Goal: Task Accomplishment & Management: Manage account settings

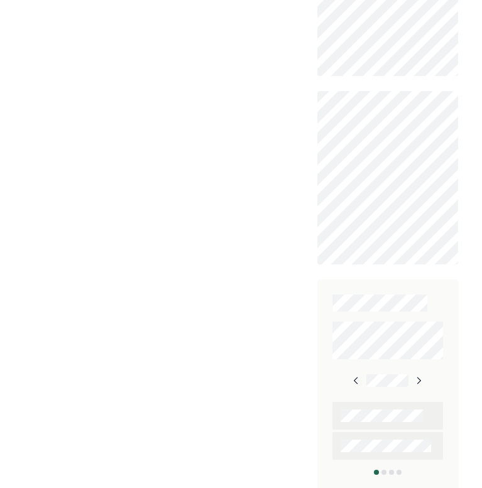
scroll to position [598, 0]
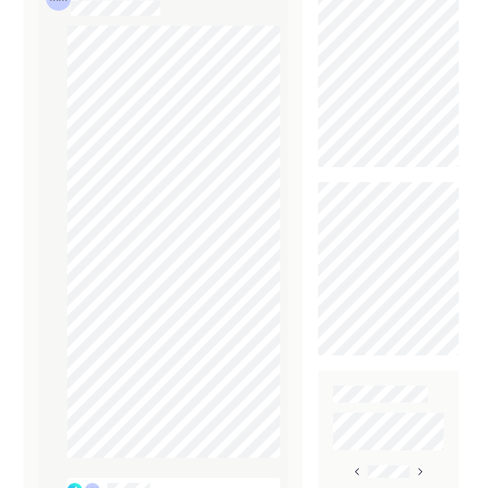
scroll to position [348, 0]
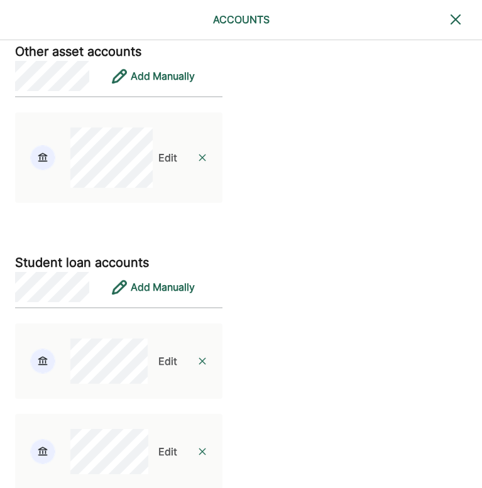
scroll to position [2442, 0]
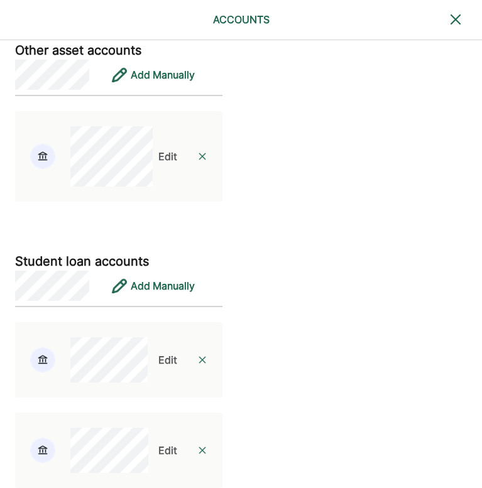
click at [158, 164] on div "Edit" at bounding box center [167, 156] width 19 height 15
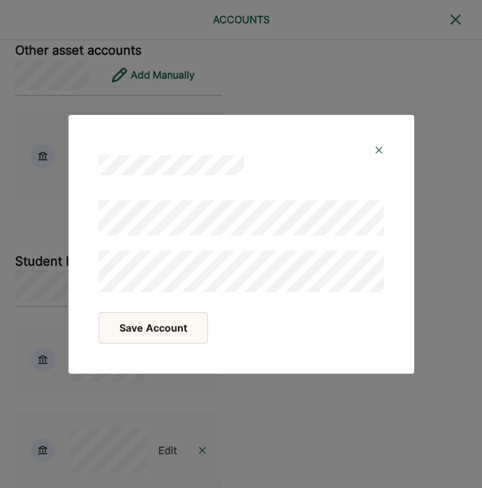
click at [174, 331] on button "Save Account" at bounding box center [153, 327] width 109 height 31
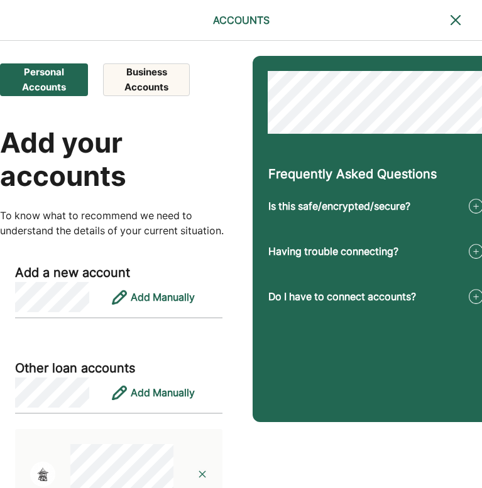
scroll to position [0, 0]
click at [138, 78] on button "Business Accounts" at bounding box center [146, 79] width 87 height 33
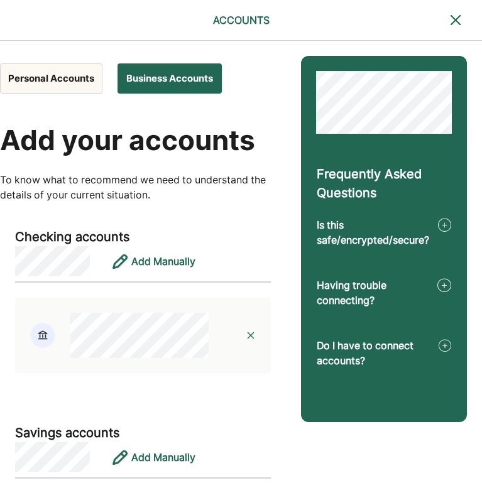
click at [79, 82] on button "Personal Accounts" at bounding box center [51, 78] width 102 height 30
